Goal: Check status

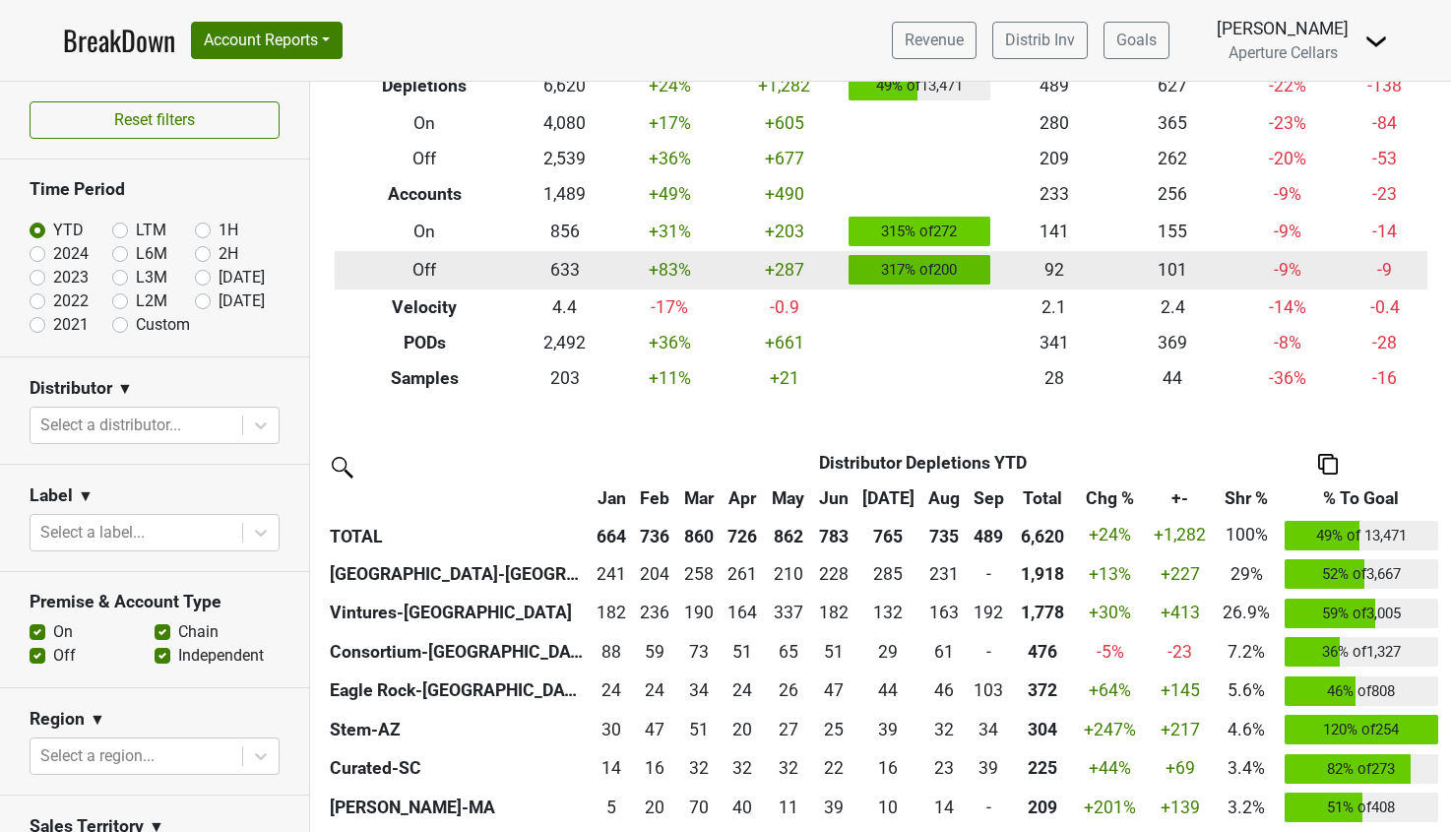
scroll to position [146, 0]
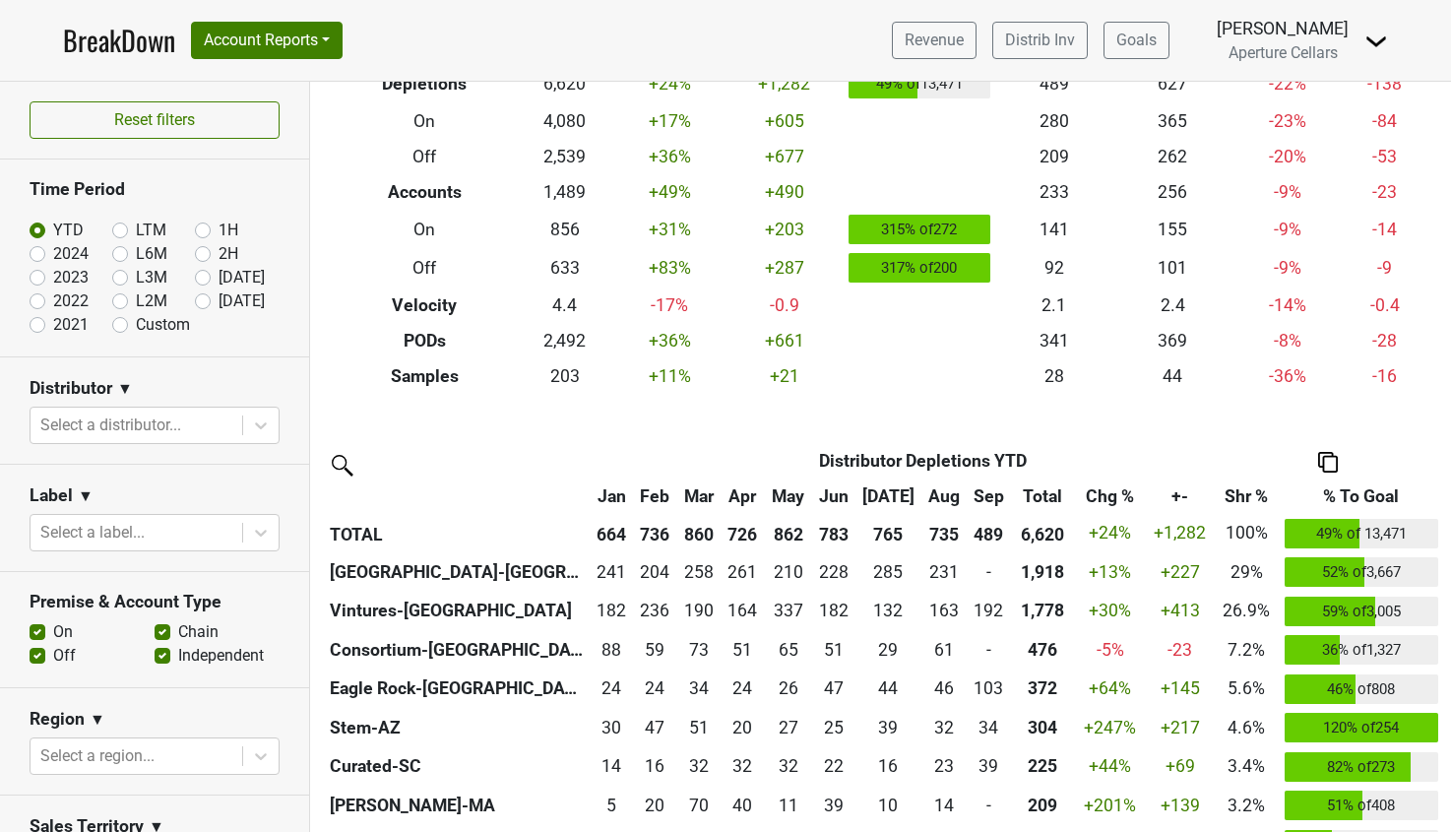
click at [219, 272] on label "[DATE]" at bounding box center [242, 278] width 46 height 24
click at [203, 272] on input "[DATE]" at bounding box center [234, 276] width 79 height 20
radio input "true"
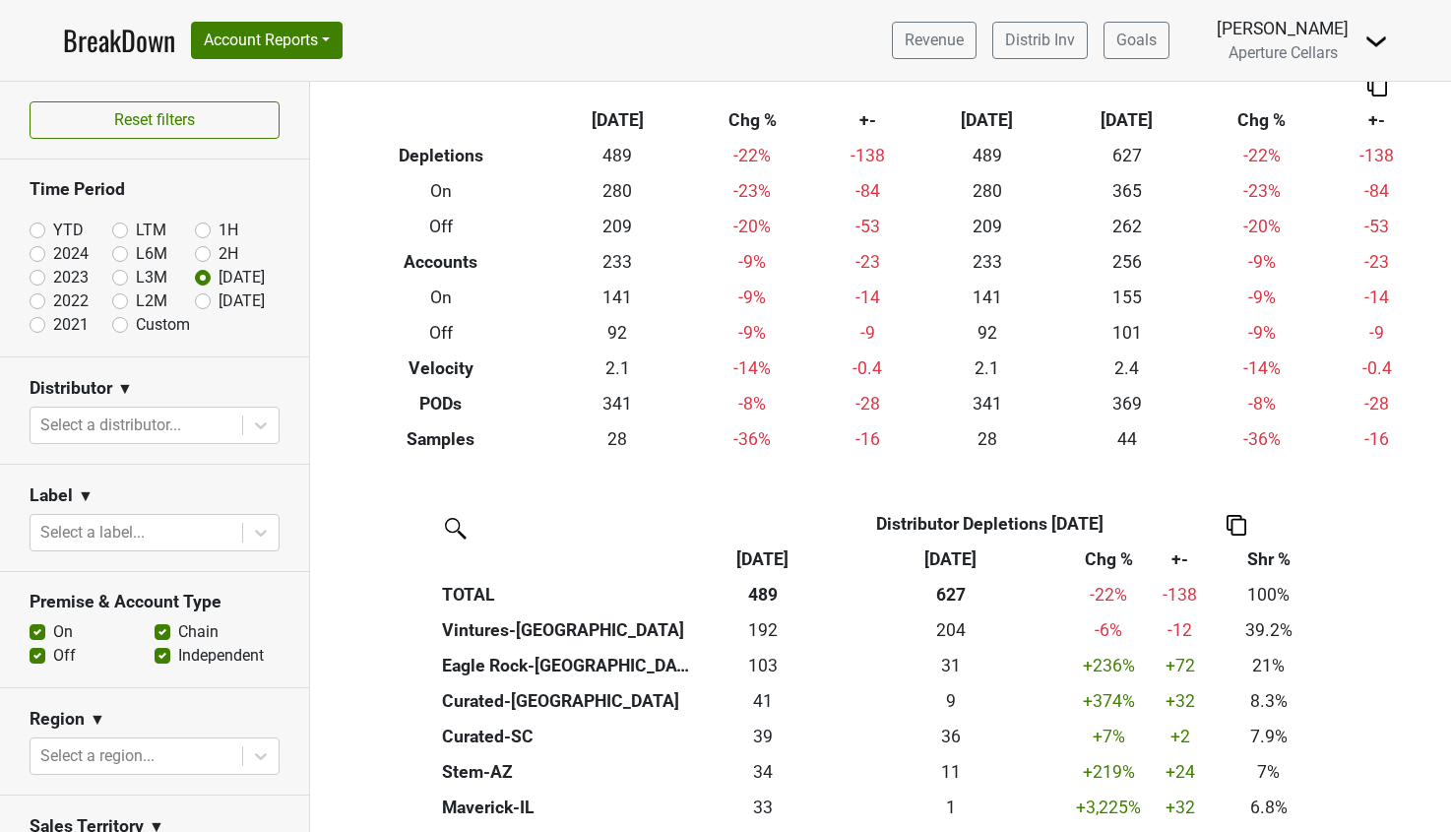
scroll to position [73, 0]
click at [53, 222] on label "YTD" at bounding box center [68, 231] width 31 height 24
click at [33, 222] on input "YTD" at bounding box center [69, 229] width 79 height 20
radio input "true"
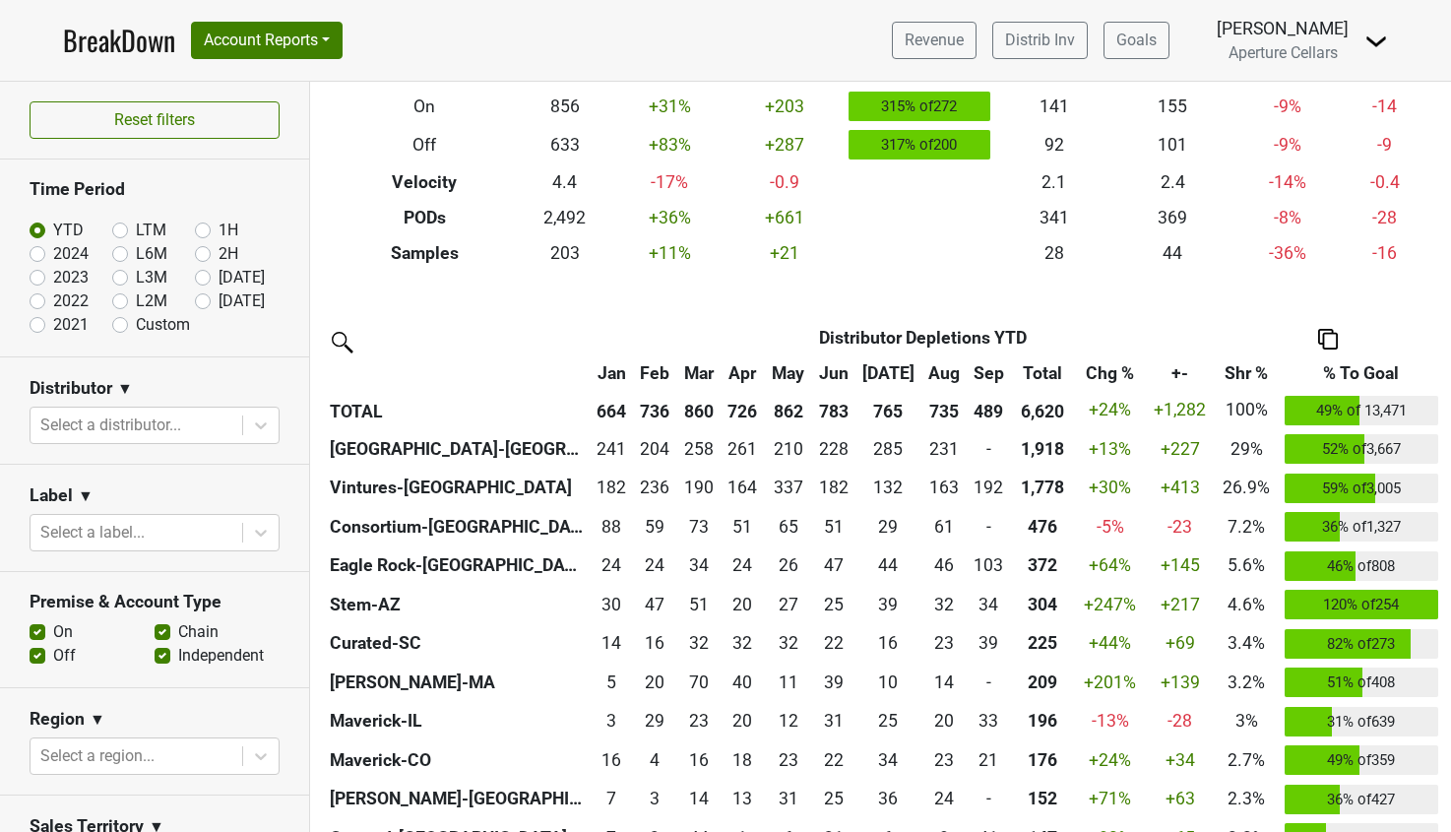
scroll to position [0, 1]
click at [53, 253] on label "2024" at bounding box center [70, 254] width 35 height 24
click at [39, 253] on input "2024" at bounding box center [69, 252] width 79 height 20
radio input "true"
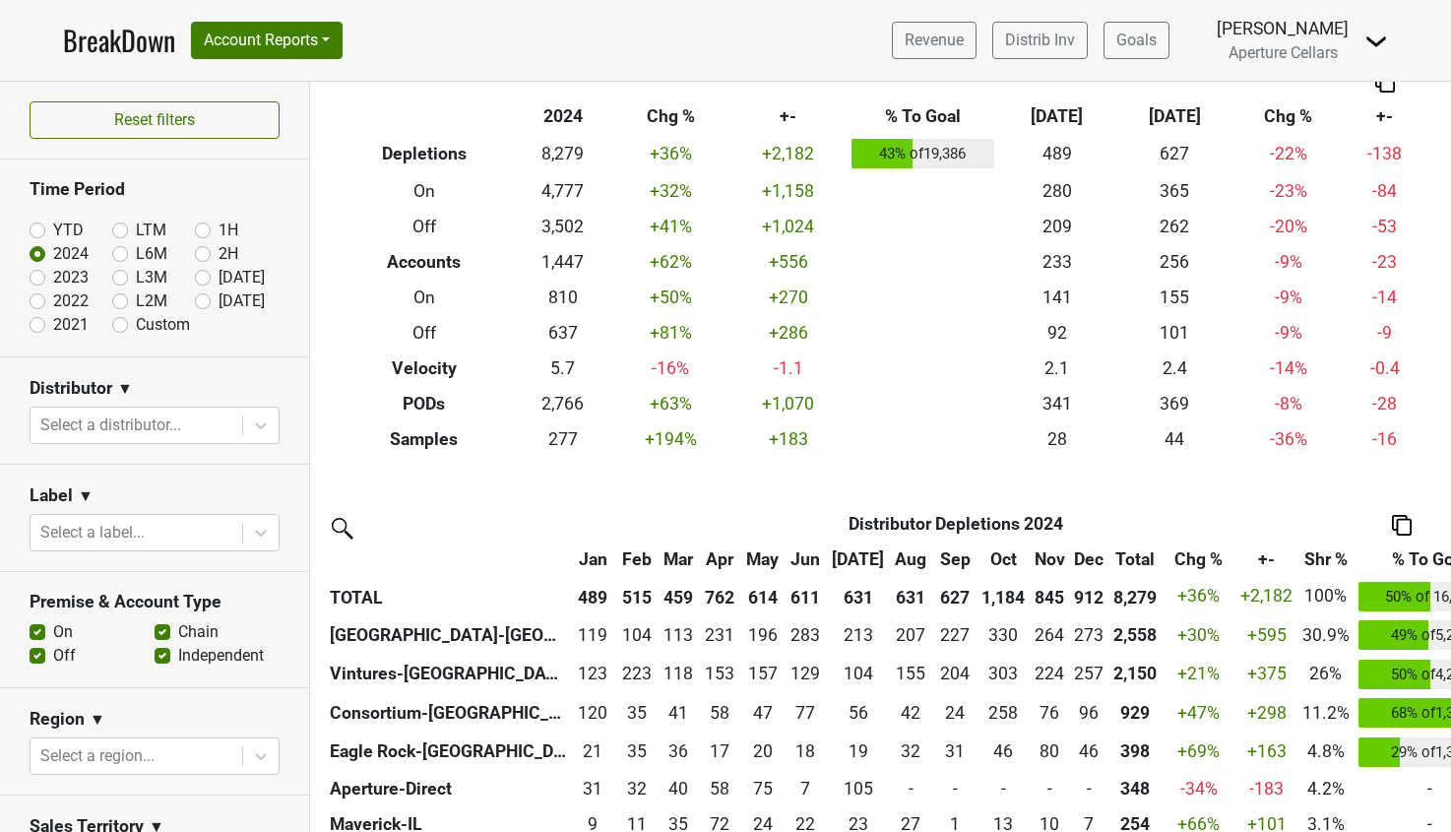
scroll to position [79, 0]
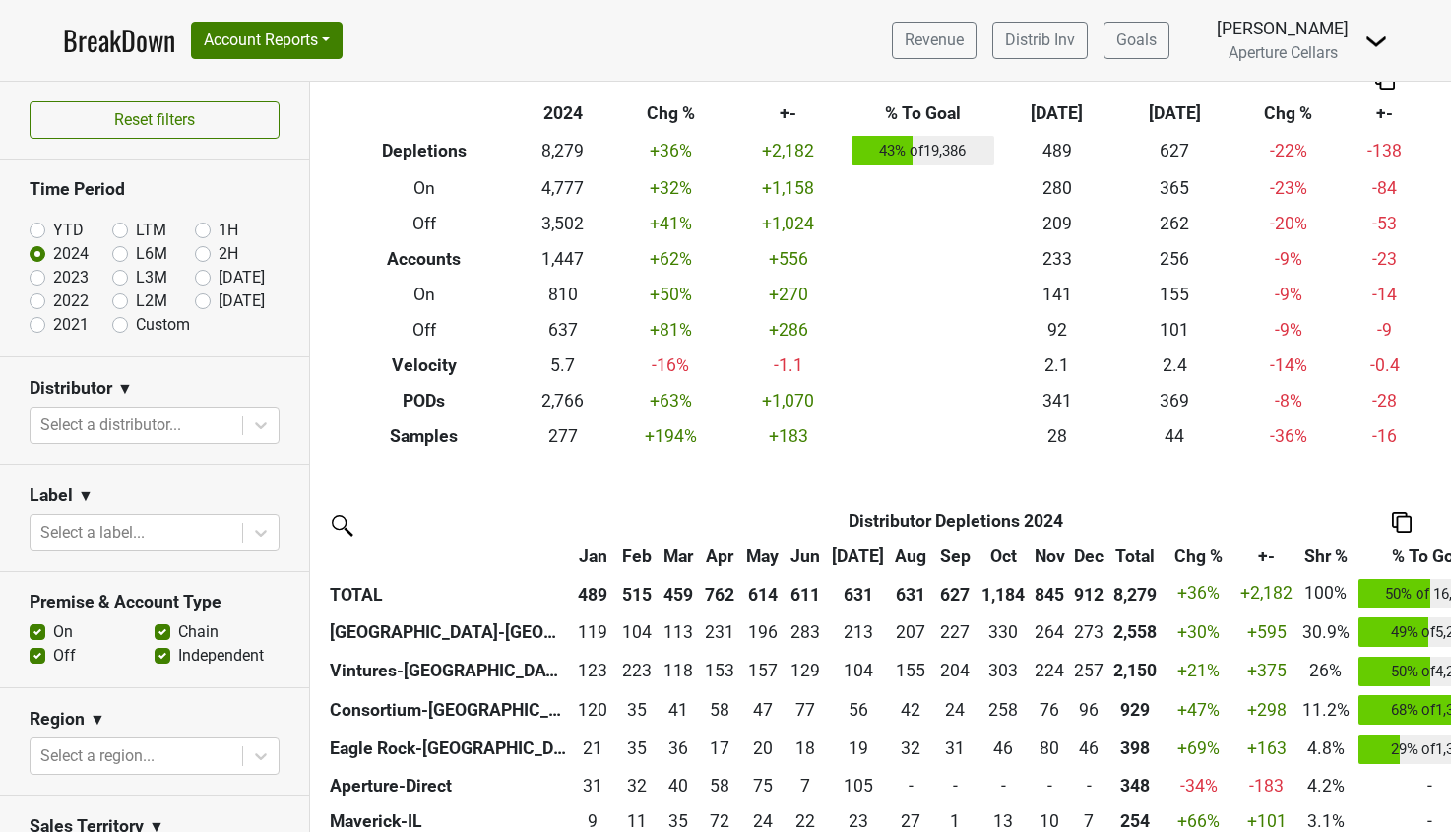
click at [53, 225] on label "YTD" at bounding box center [68, 231] width 31 height 24
click at [37, 225] on input "YTD" at bounding box center [69, 229] width 79 height 20
radio input "true"
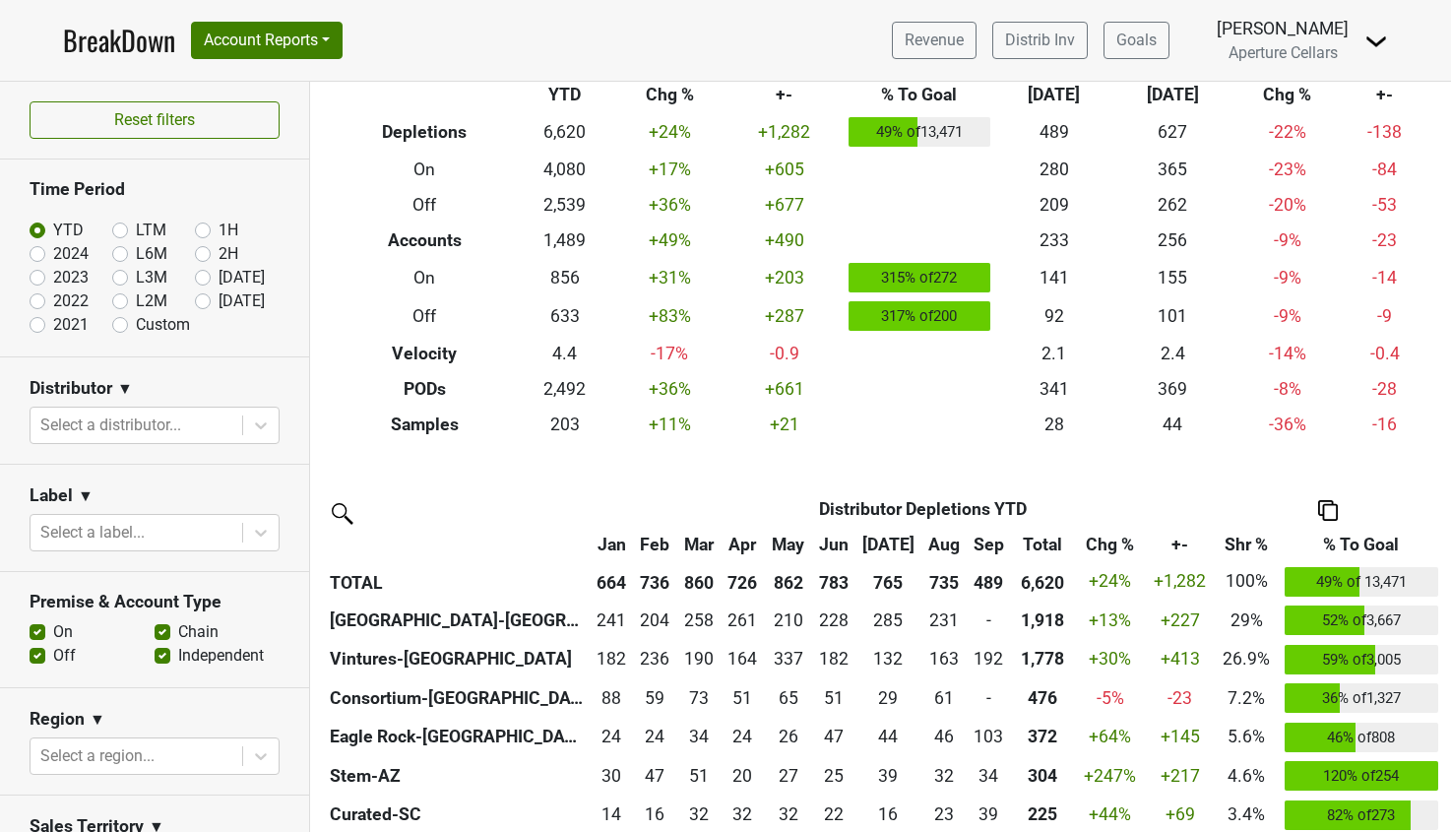
scroll to position [109, 0]
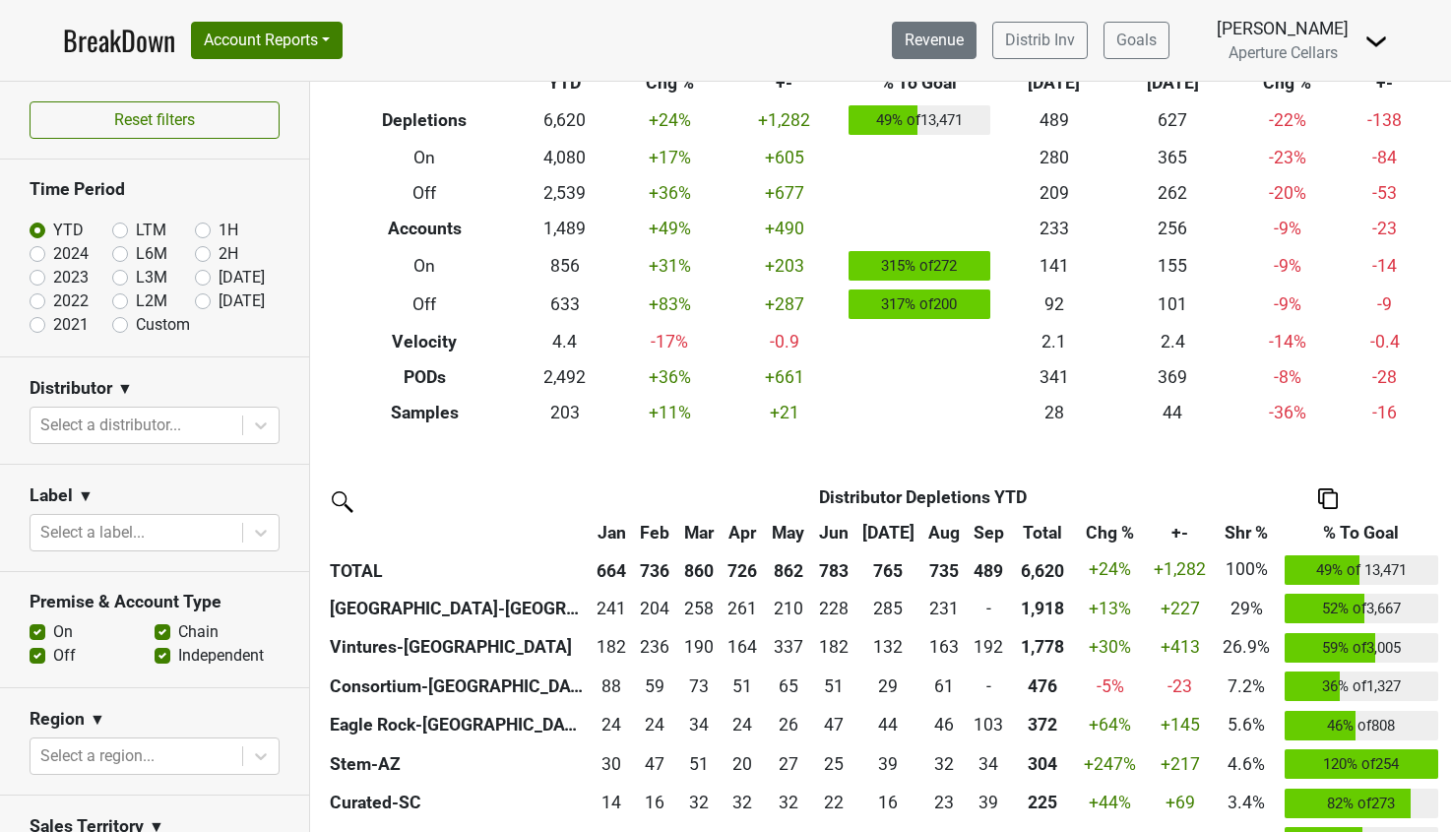
click at [945, 35] on link "Revenue" at bounding box center [934, 40] width 85 height 37
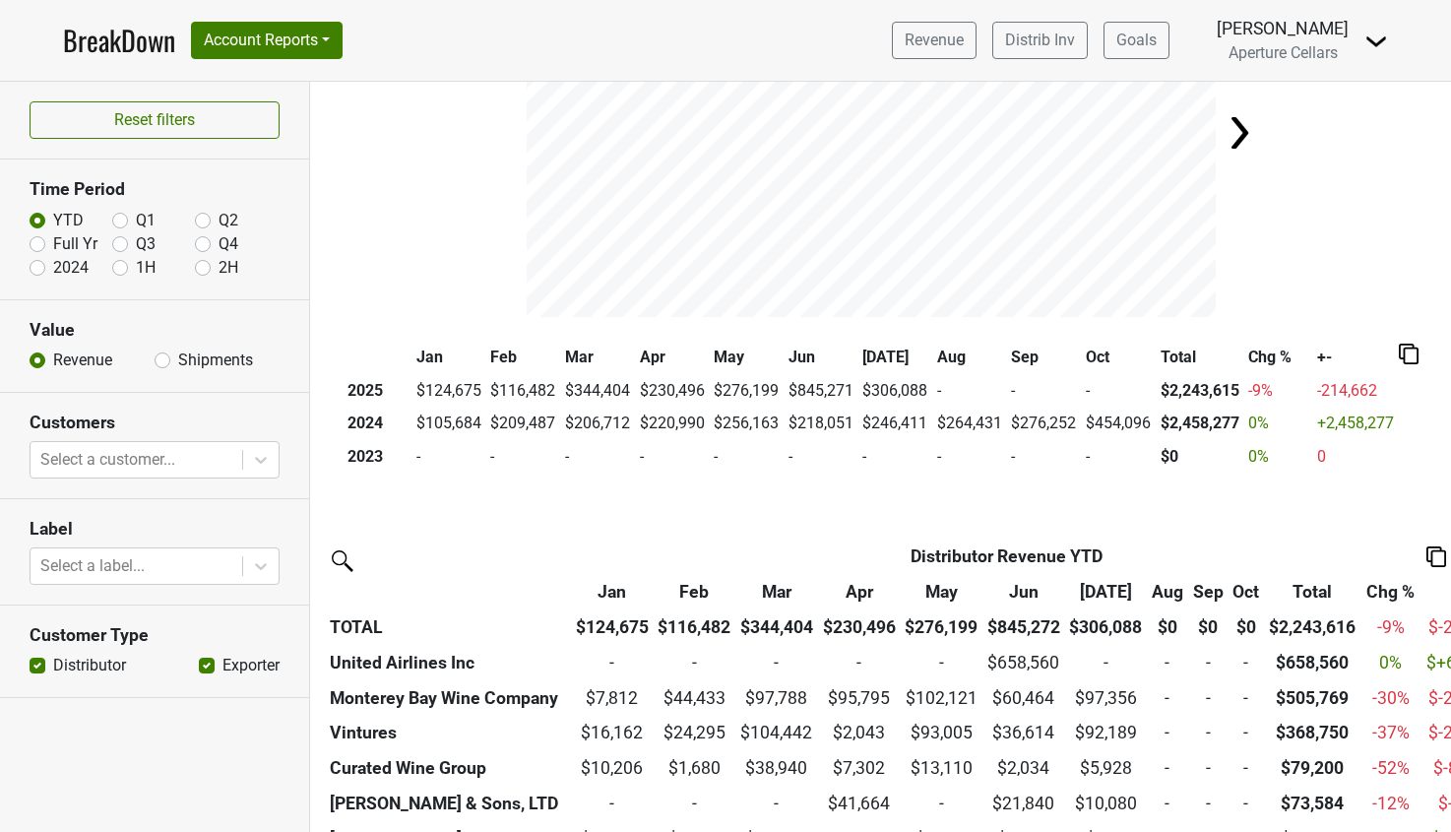
scroll to position [185, 0]
